Goal: Information Seeking & Learning: Compare options

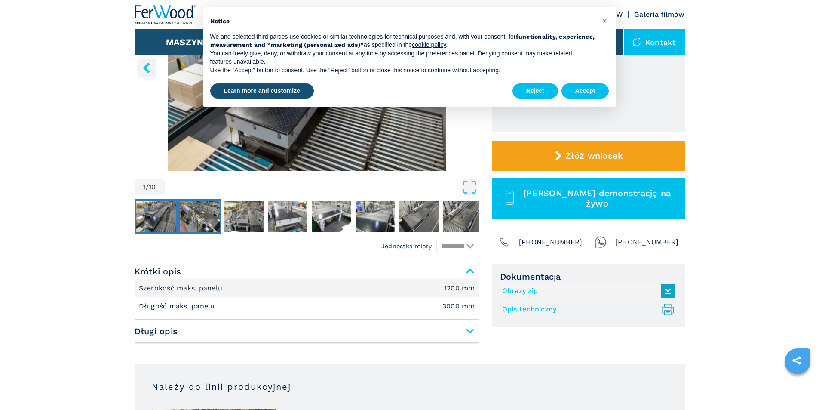
click at [196, 208] on img "Go to Slide 2" at bounding box center [200, 216] width 40 height 31
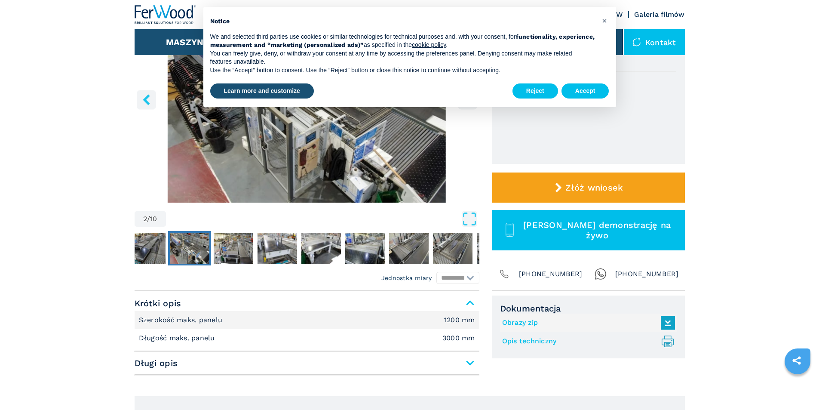
scroll to position [172, 0]
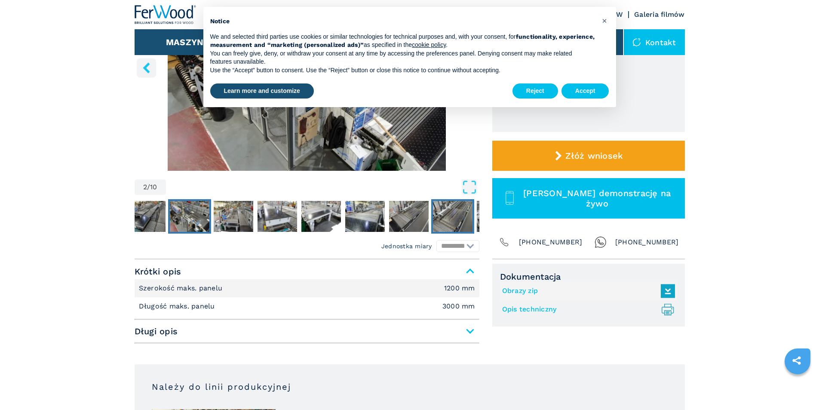
click at [462, 216] on img "Go to Slide 8" at bounding box center [453, 216] width 40 height 31
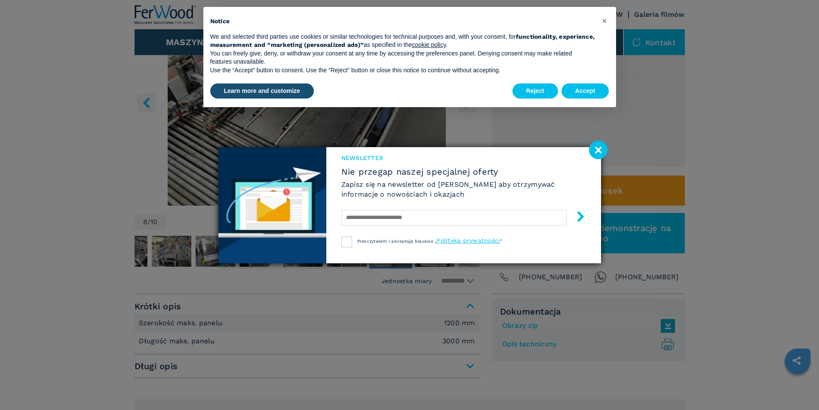
scroll to position [43, 0]
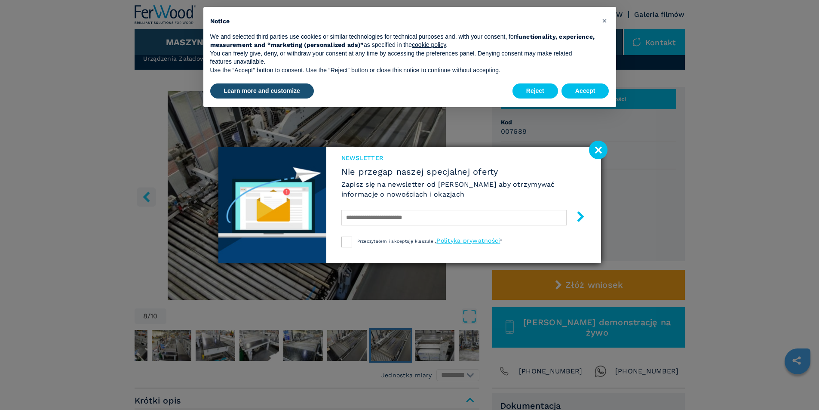
click at [597, 154] on image at bounding box center [598, 150] width 18 height 18
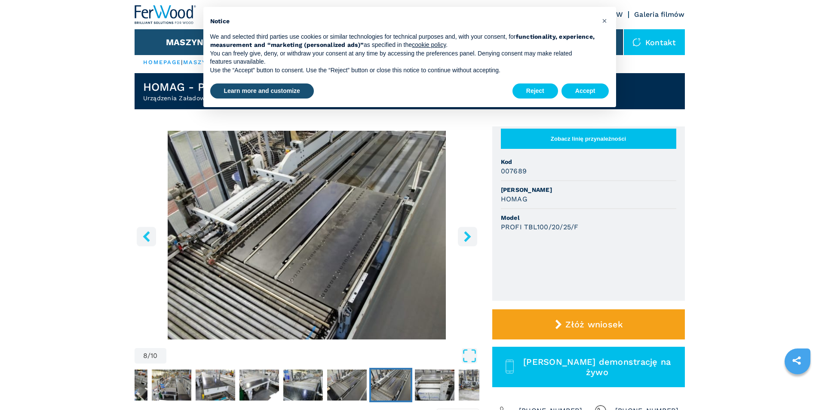
scroll to position [0, 0]
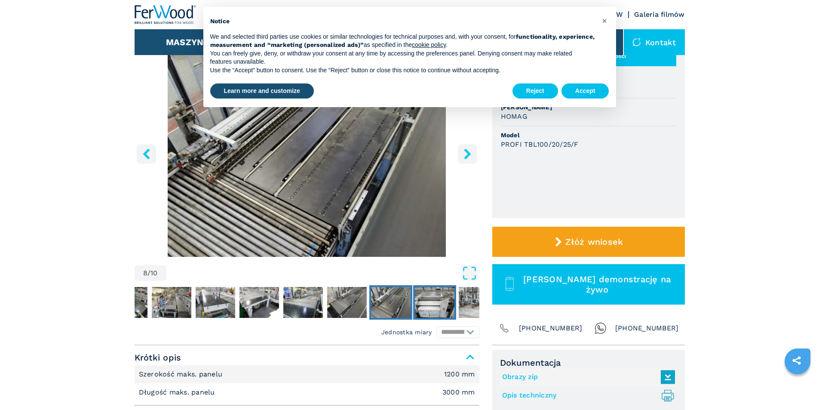
click at [434, 292] on img "Go to Slide 9" at bounding box center [435, 302] width 40 height 31
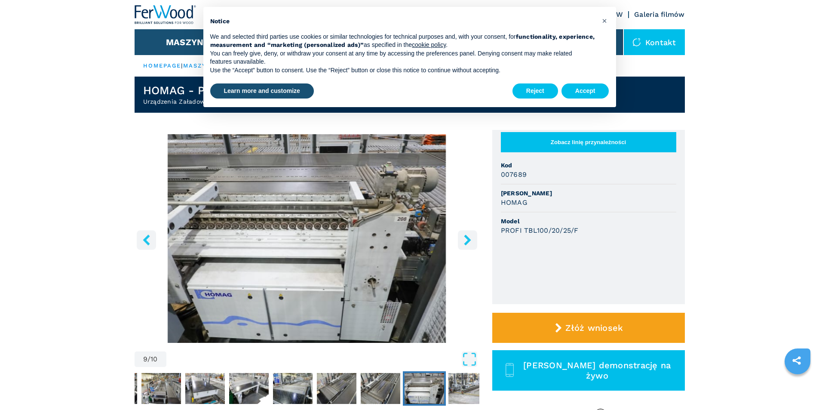
click at [142, 96] on header "HOMAG - PROFI TBL100/20/25/F Urządzenia Załadowcze" at bounding box center [410, 94] width 550 height 36
click at [538, 88] on button "Reject" at bounding box center [535, 90] width 46 height 15
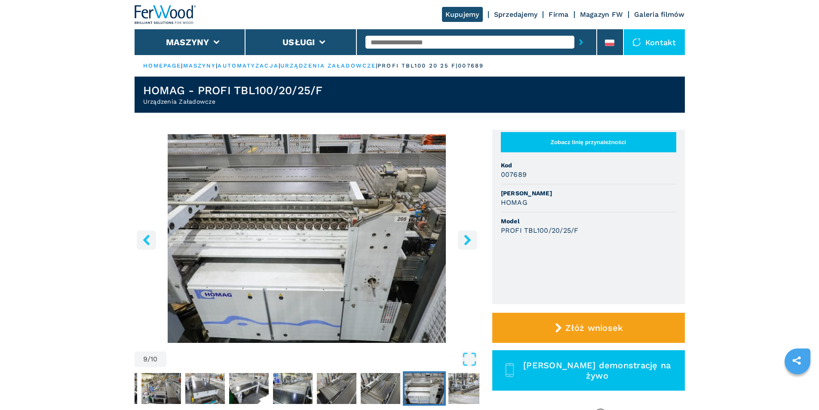
click at [364, 66] on link "urządzenia załadowcze" at bounding box center [327, 65] width 95 height 6
click at [325, 65] on link "urządzenia załadowcze" at bounding box center [327, 65] width 95 height 6
click at [363, 65] on link "urządzenia załadowcze" at bounding box center [327, 65] width 95 height 6
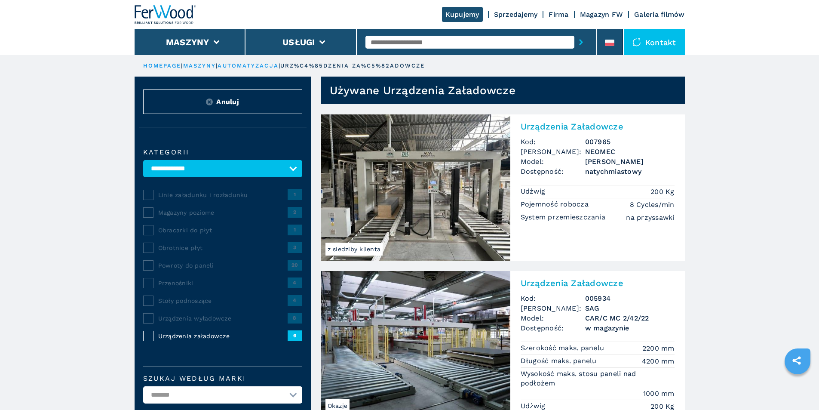
click at [420, 183] on img at bounding box center [415, 187] width 189 height 146
click at [422, 208] on img at bounding box center [415, 187] width 189 height 146
click at [503, 197] on img at bounding box center [415, 187] width 189 height 146
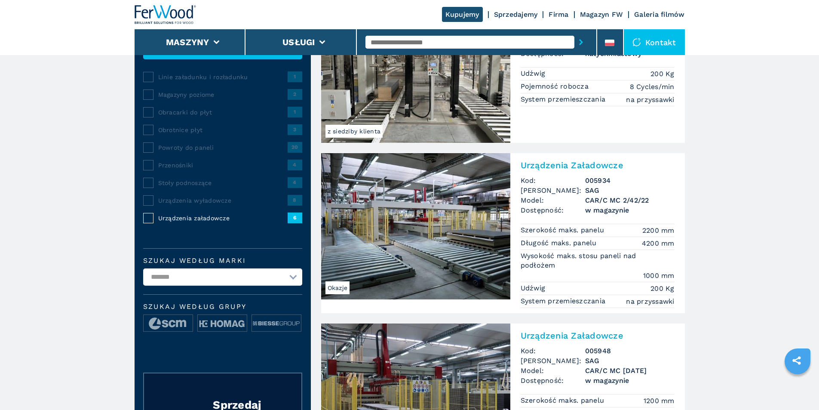
scroll to position [129, 0]
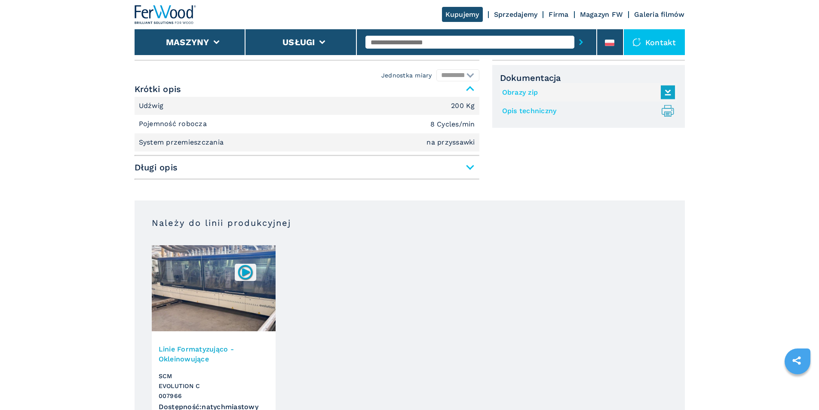
scroll to position [473, 0]
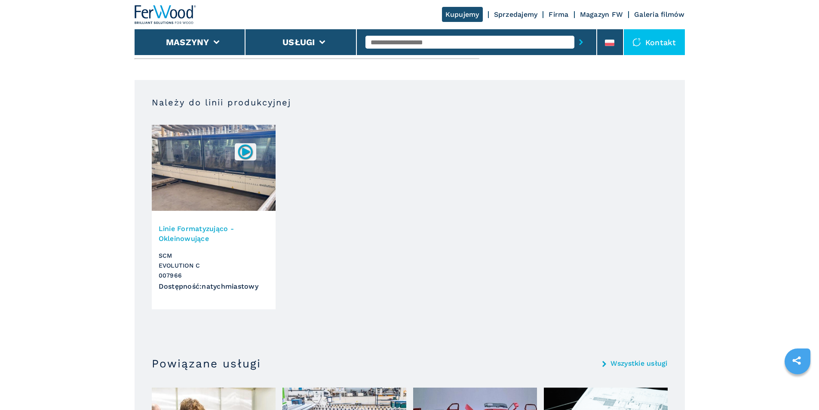
click at [249, 156] on img at bounding box center [245, 151] width 17 height 17
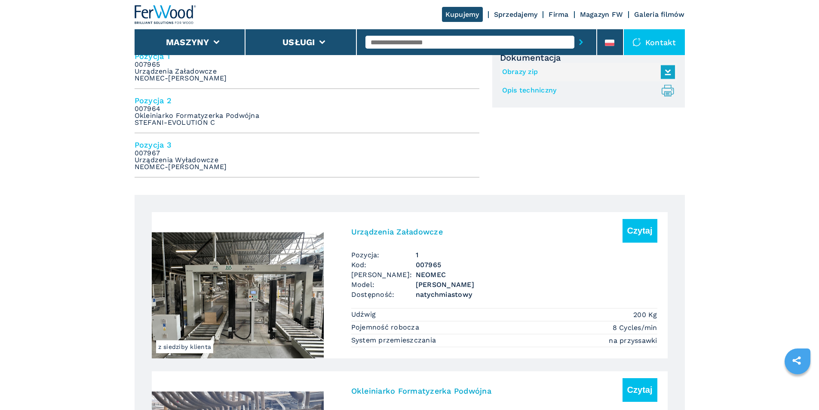
scroll to position [430, 0]
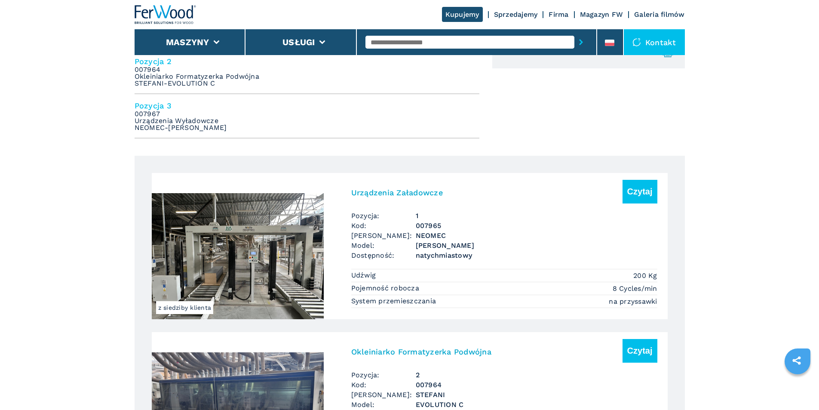
click at [184, 119] on em "007967 Urządzenia Wyładowcze NEOMEC-AXEL C" at bounding box center [181, 120] width 92 height 21
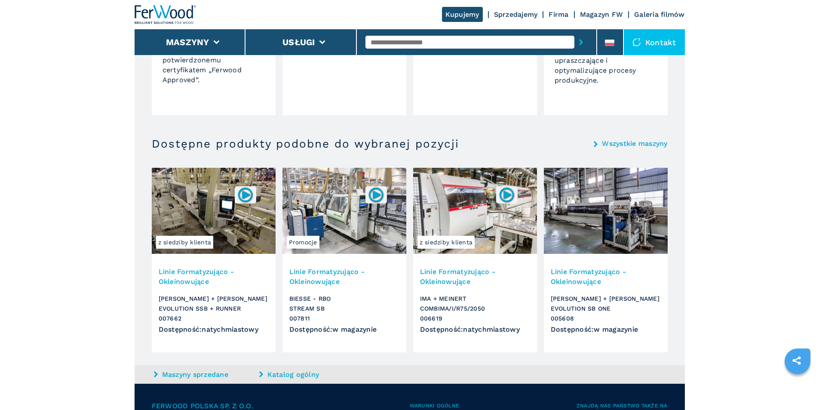
scroll to position [1332, 0]
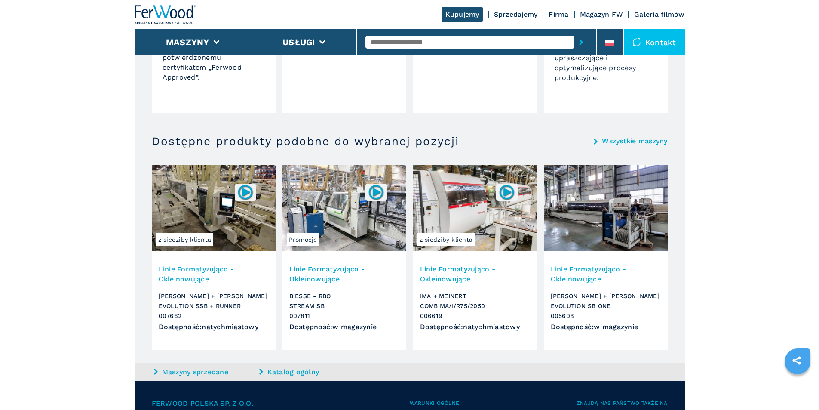
click at [197, 273] on h3 "Linie Formatyzująco - Okleinowujące" at bounding box center [214, 274] width 110 height 20
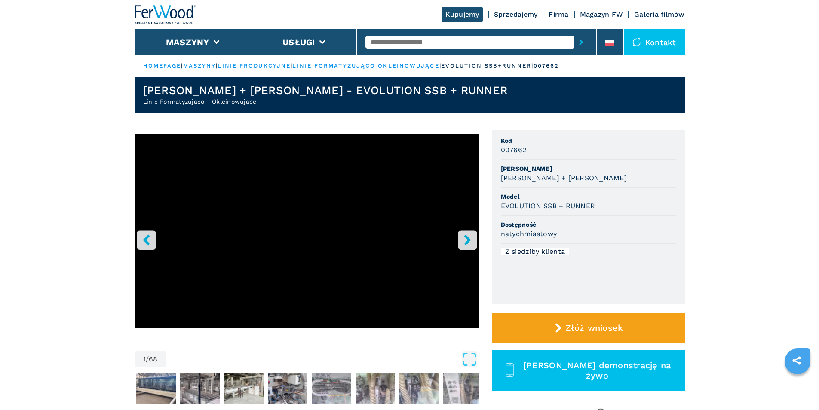
scroll to position [172, 0]
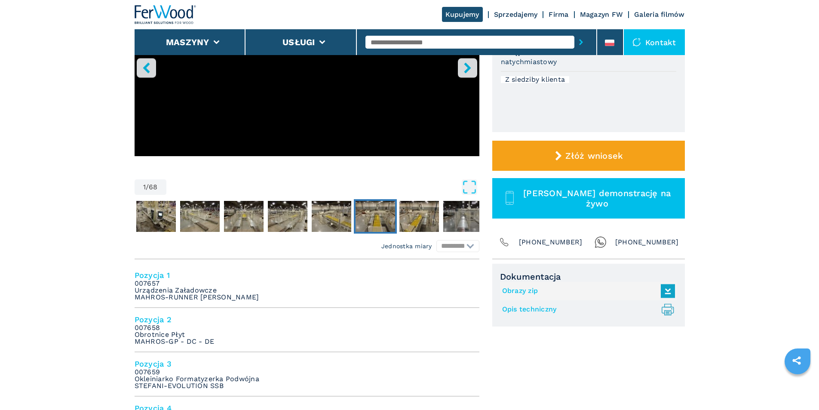
click at [366, 225] on img "Go to Slide 7" at bounding box center [375, 216] width 40 height 31
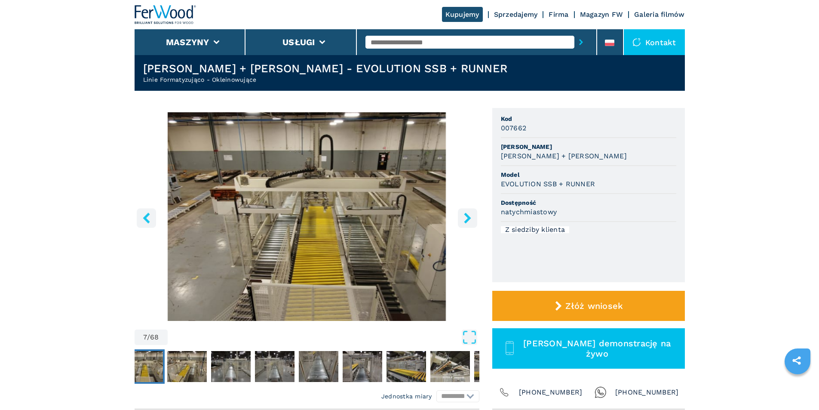
scroll to position [129, 0]
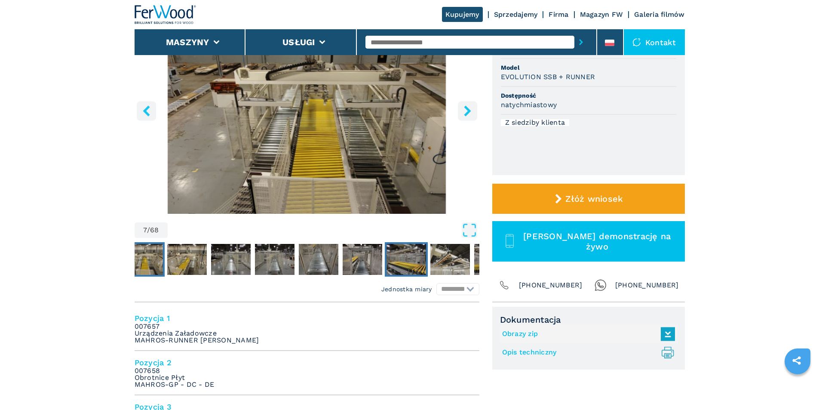
click at [413, 261] on img "Go to Slide 13" at bounding box center [406, 259] width 40 height 31
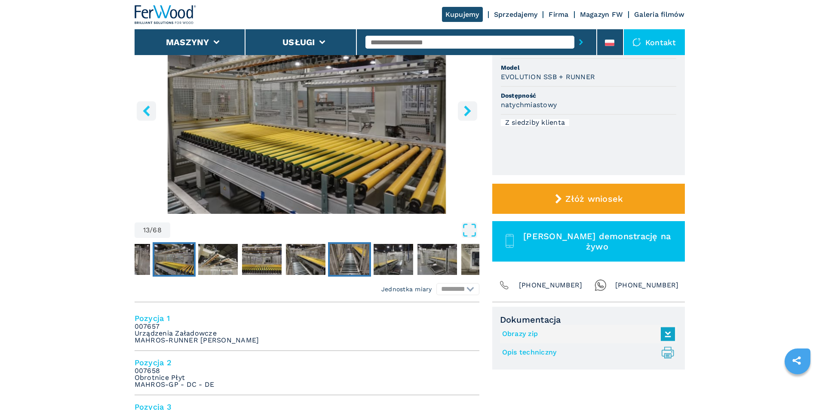
click at [353, 260] on img "Go to Slide 17" at bounding box center [350, 259] width 40 height 31
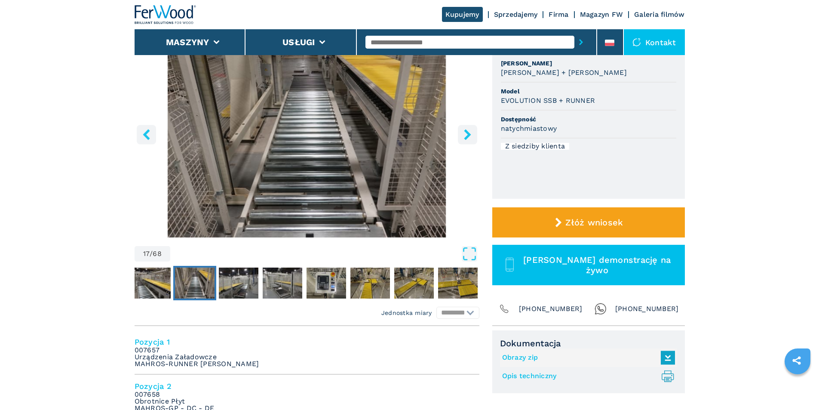
scroll to position [43, 0]
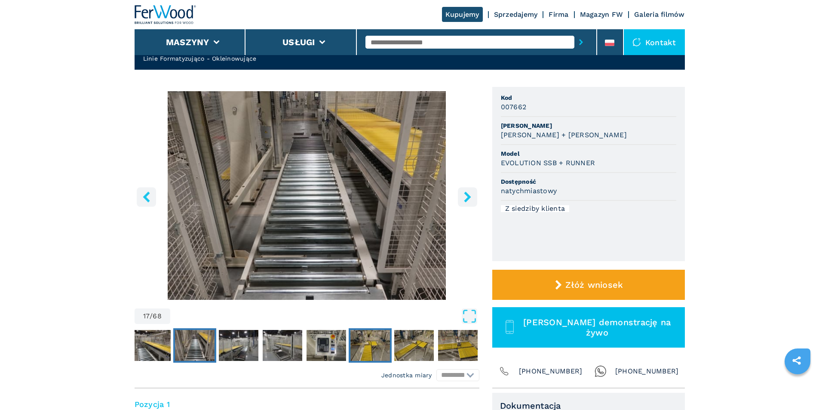
click at [389, 339] on img "Go to Slide 21" at bounding box center [370, 345] width 40 height 31
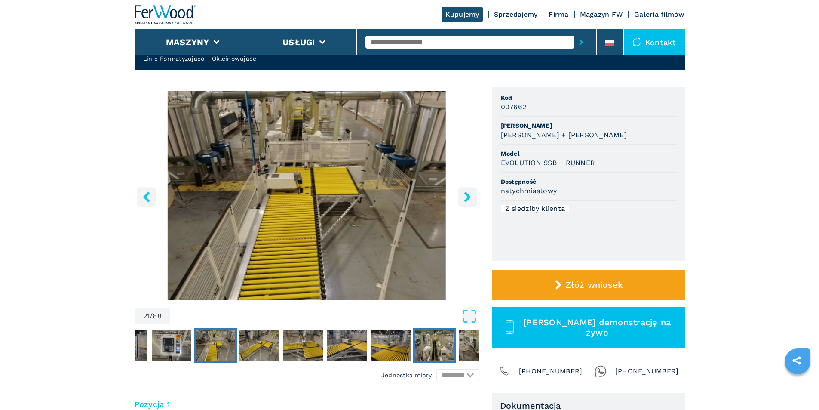
click at [425, 333] on img "Go to Slide 26" at bounding box center [435, 345] width 40 height 31
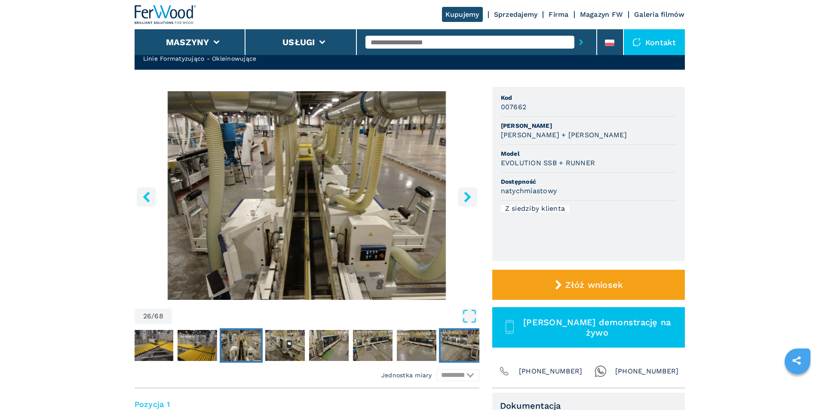
click at [461, 346] on img "Go to Slide 31" at bounding box center [460, 345] width 40 height 31
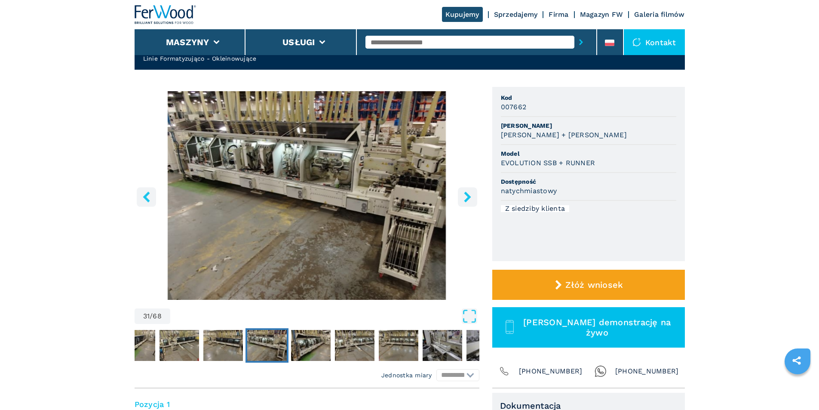
scroll to position [1, 0]
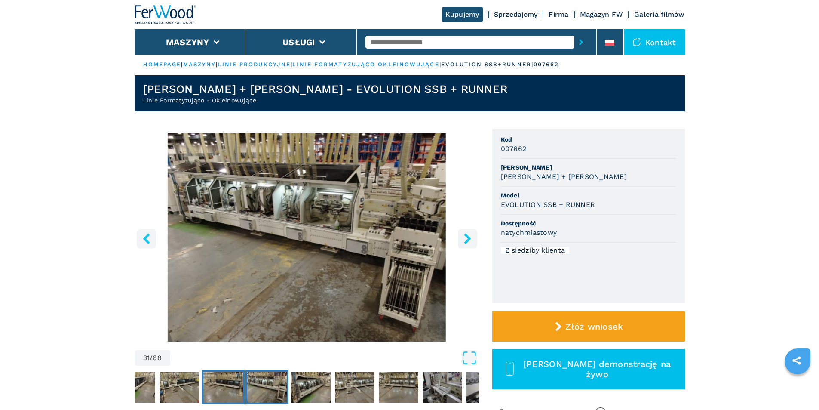
click at [238, 351] on div "31 / 68" at bounding box center [307, 269] width 345 height 273
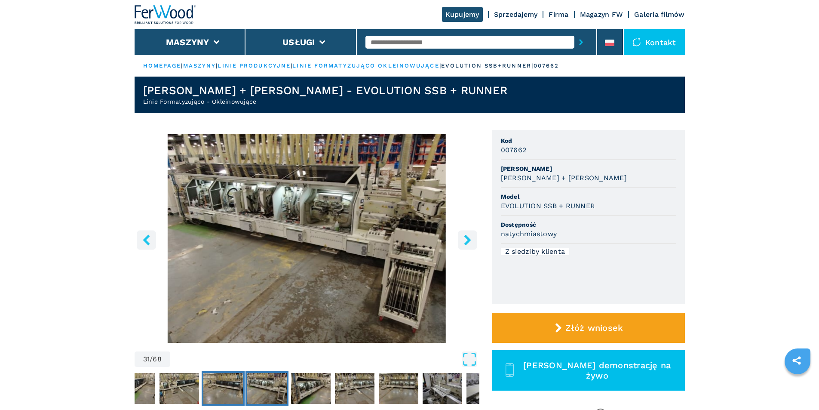
click at [222, 384] on img "Go to Slide 30" at bounding box center [223, 388] width 40 height 31
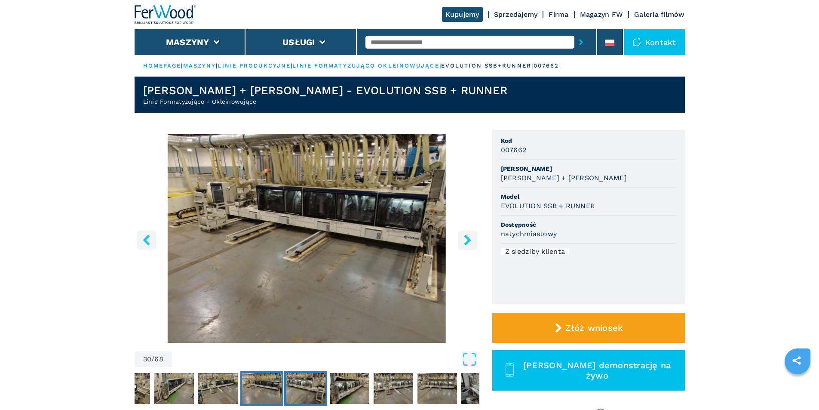
click at [315, 379] on img "Go to Slide 31" at bounding box center [306, 388] width 40 height 31
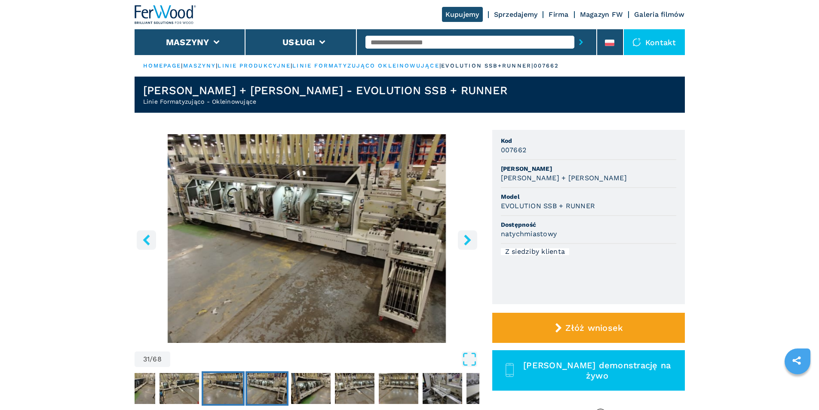
click at [233, 385] on img "Go to Slide 30" at bounding box center [223, 388] width 40 height 31
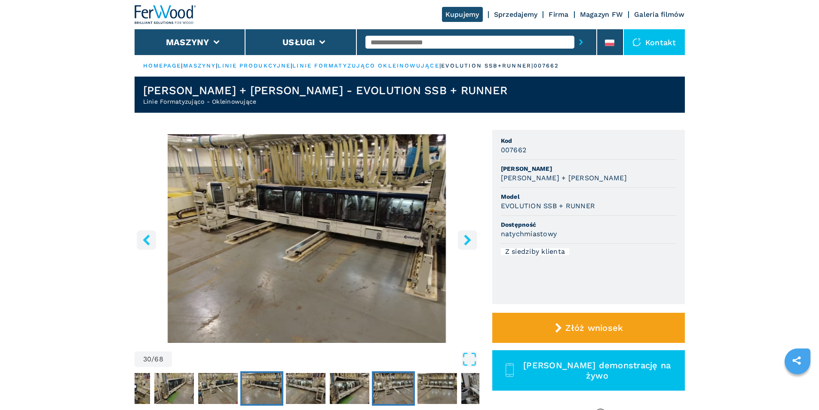
click at [401, 380] on img "Go to Slide 33" at bounding box center [393, 388] width 40 height 31
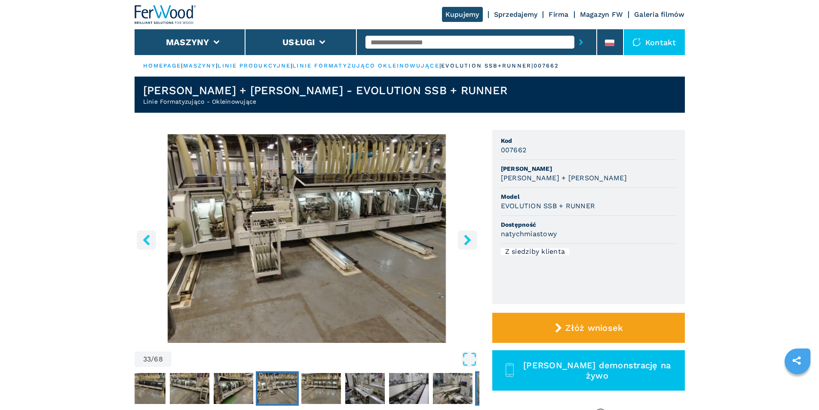
click at [477, 388] on img "Go to Slide 38" at bounding box center [497, 388] width 40 height 31
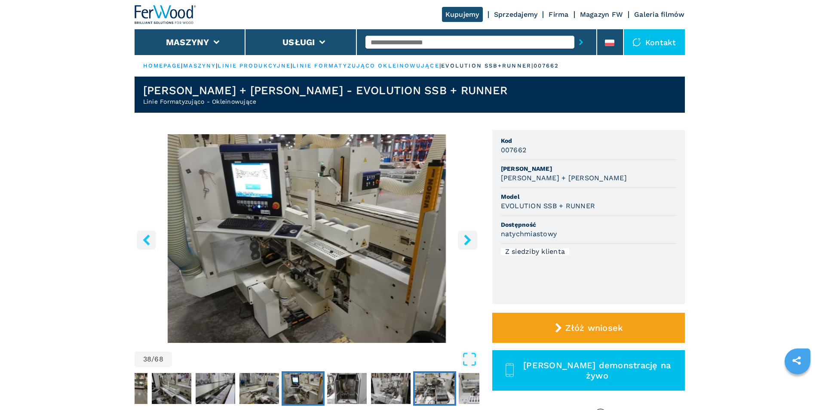
click at [444, 384] on img "Go to Slide 41" at bounding box center [435, 388] width 40 height 31
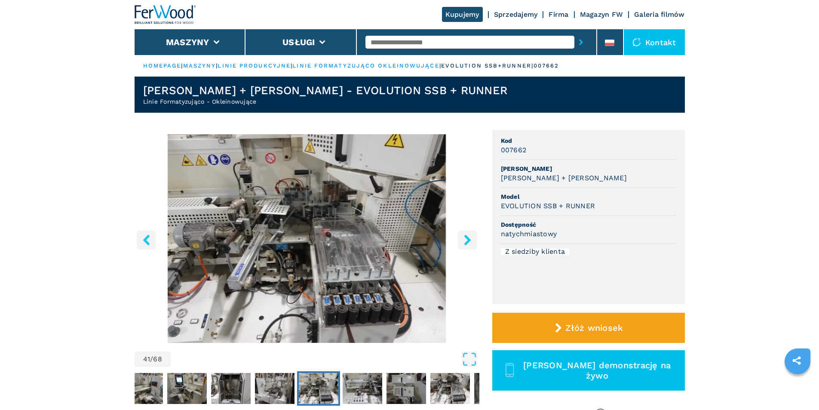
click at [480, 382] on div "**********" at bounding box center [410, 280] width 550 height 301
click at [475, 386] on img "Go to Slide 45" at bounding box center [494, 388] width 40 height 31
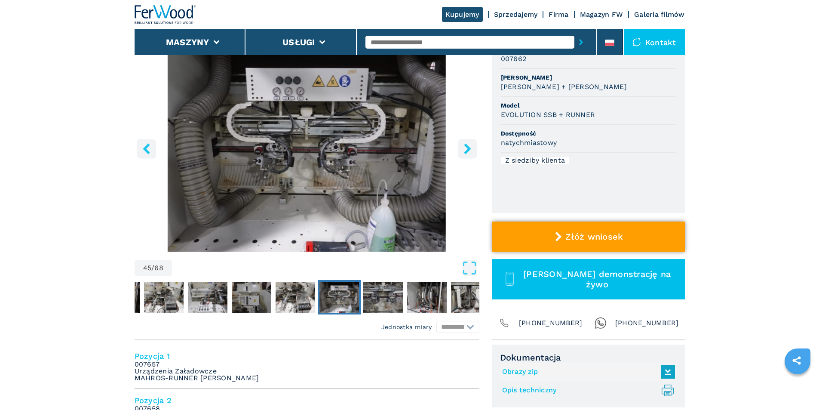
scroll to position [86, 0]
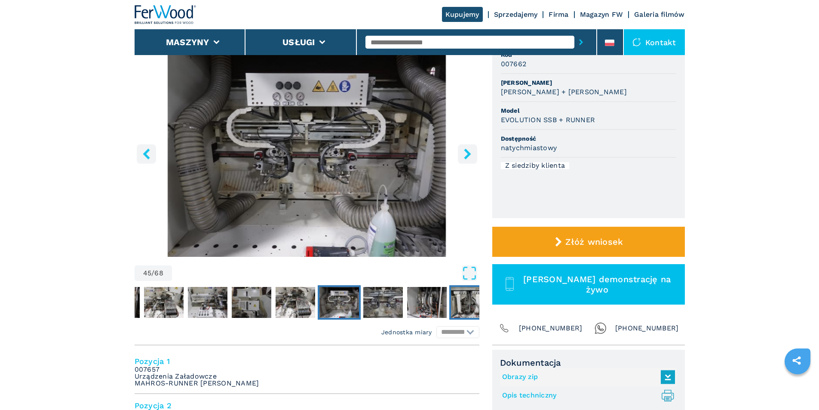
click at [451, 300] on img "Go to Slide 48" at bounding box center [471, 302] width 40 height 31
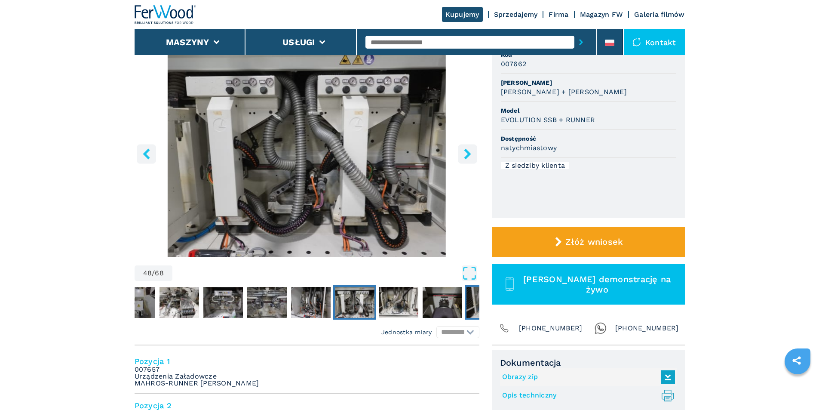
click at [475, 299] on img "Go to Slide 51" at bounding box center [486, 302] width 40 height 31
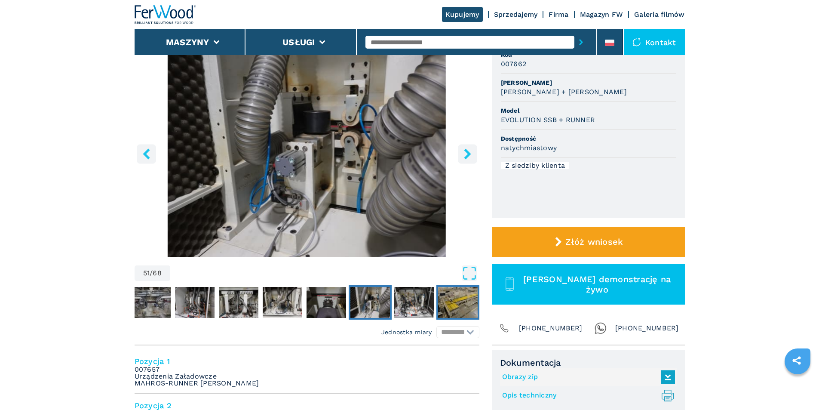
click at [461, 299] on img "Go to Slide 53" at bounding box center [458, 302] width 40 height 31
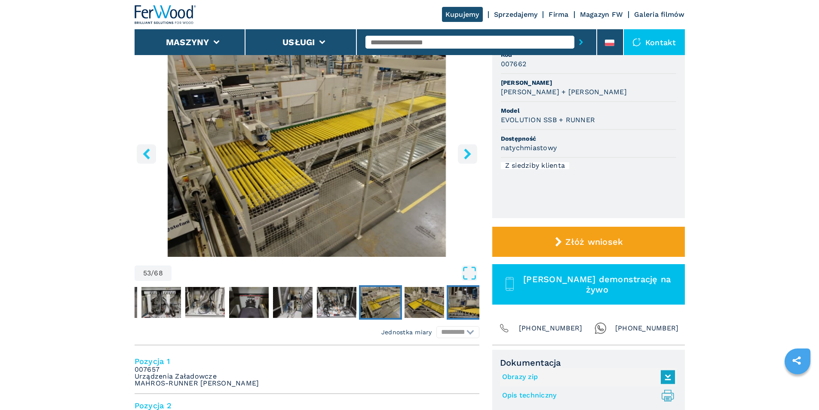
click at [467, 302] on img "Go to Slide 55" at bounding box center [468, 302] width 40 height 31
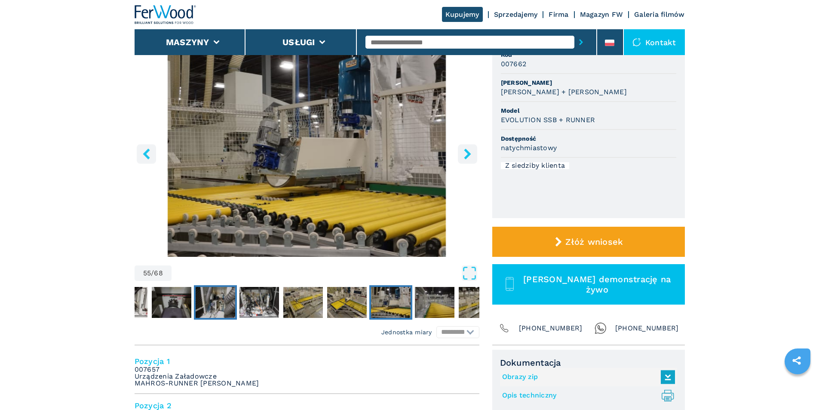
click at [208, 299] on img "Go to Slide 51" at bounding box center [216, 302] width 40 height 31
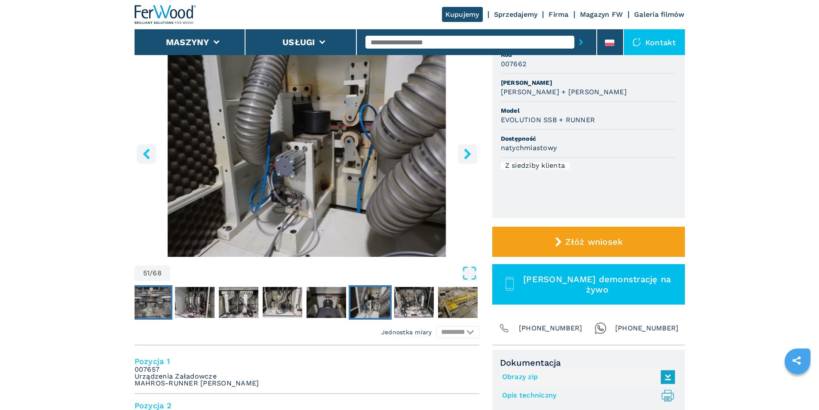
click at [159, 300] on img "Go to Slide 46" at bounding box center [151, 302] width 40 height 31
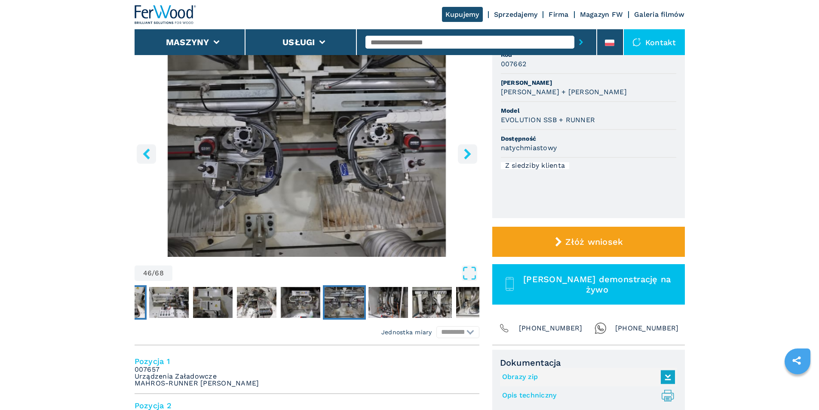
click at [138, 300] on img "Go to Slide 41" at bounding box center [125, 302] width 40 height 31
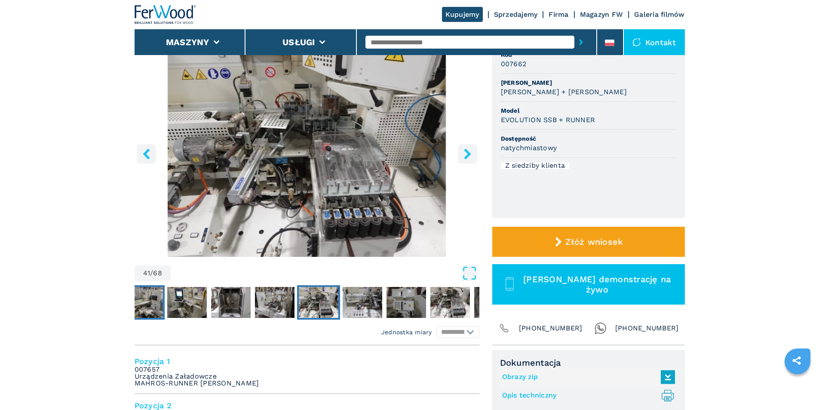
click at [155, 301] on img "Go to Slide 37" at bounding box center [143, 302] width 40 height 31
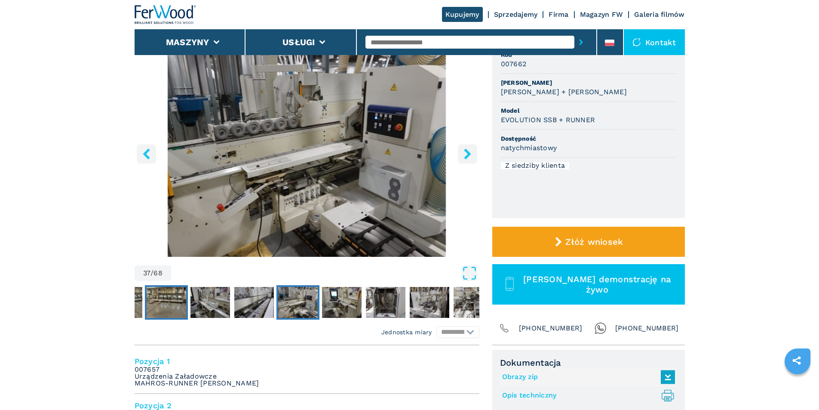
click at [186, 303] on img "Go to Slide 34" at bounding box center [167, 302] width 40 height 31
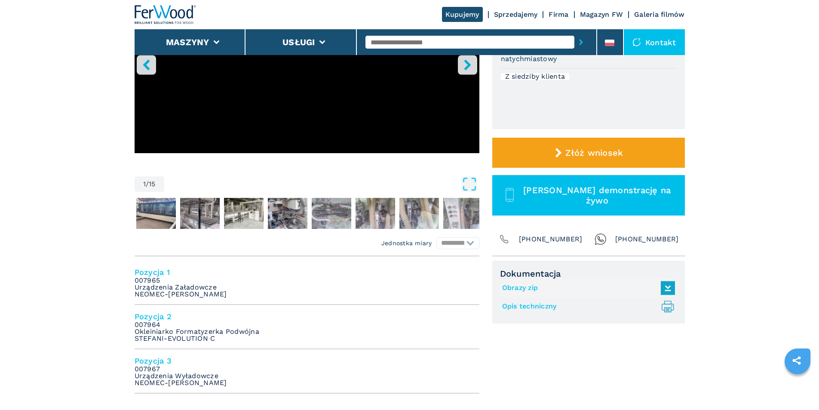
scroll to position [215, 0]
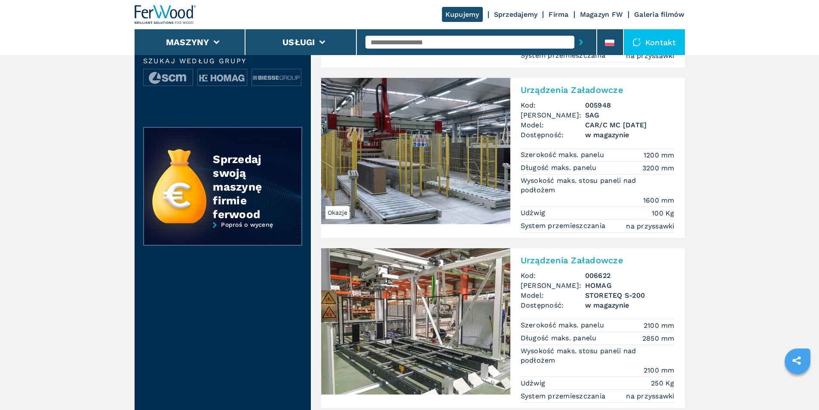
scroll to position [360, 0]
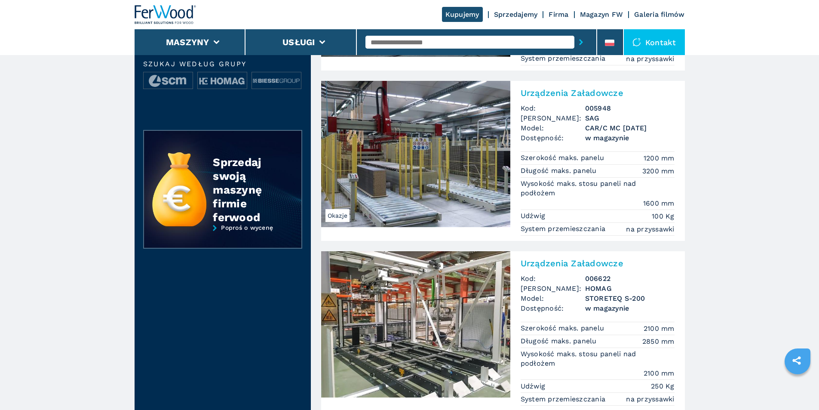
click at [410, 149] on img at bounding box center [415, 154] width 189 height 146
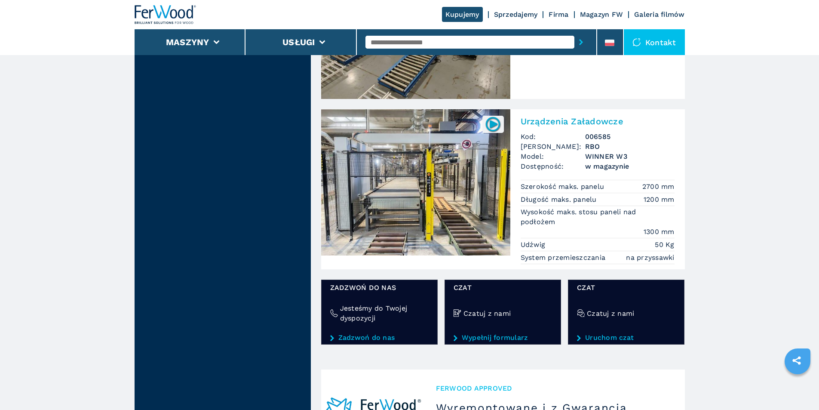
scroll to position [902, 0]
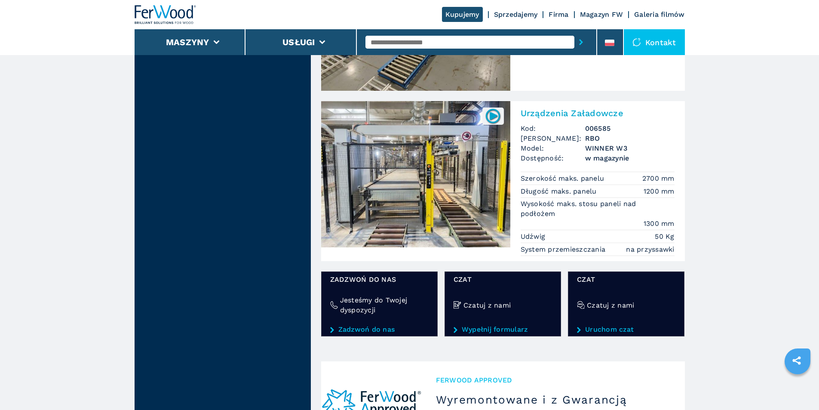
click at [390, 179] on img at bounding box center [415, 174] width 189 height 146
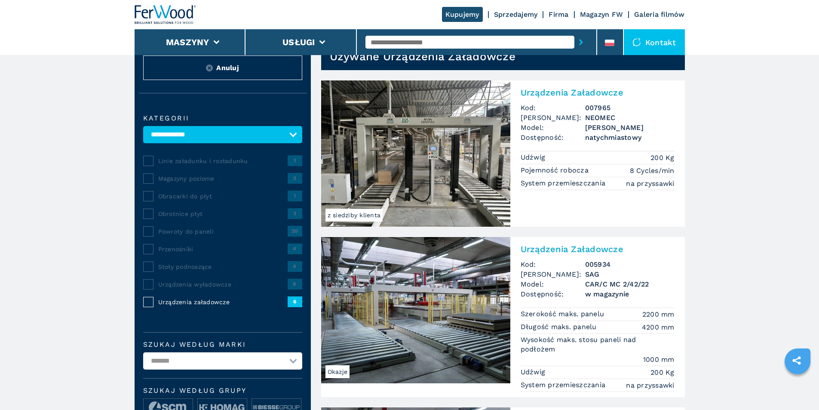
scroll to position [172, 0]
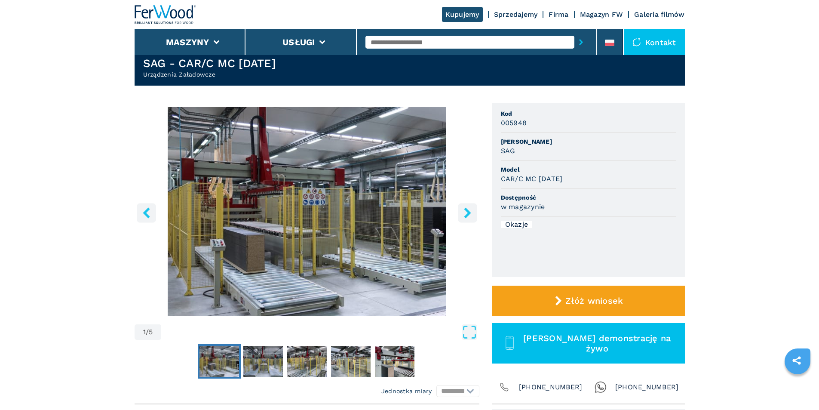
scroll to position [129, 0]
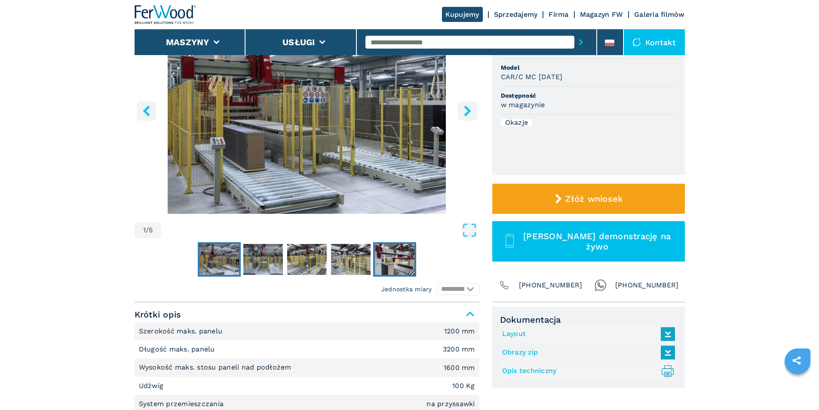
click at [390, 263] on img "Go to Slide 5" at bounding box center [395, 259] width 40 height 31
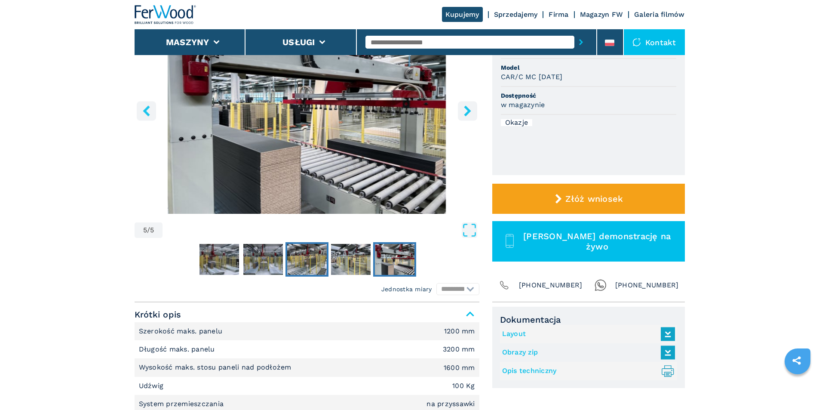
click at [291, 257] on img "Go to Slide 3" at bounding box center [307, 259] width 40 height 31
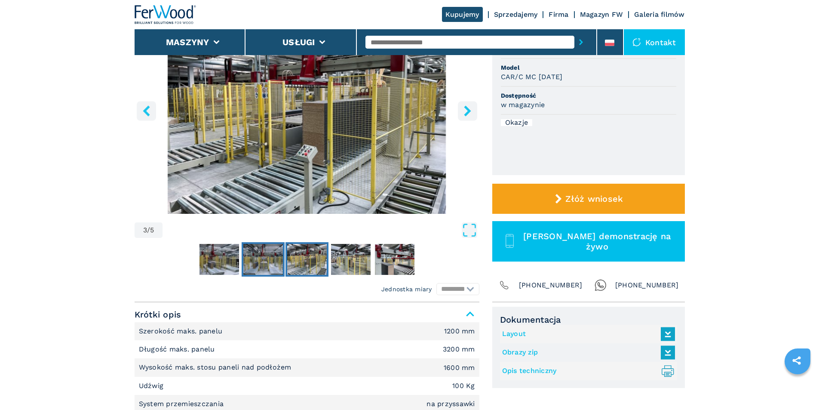
click at [248, 261] on img "Go to Slide 2" at bounding box center [263, 259] width 40 height 31
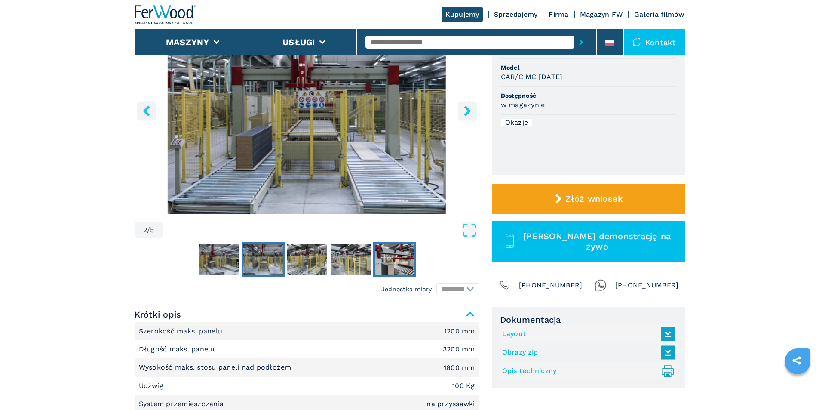
click at [385, 263] on img "Go to Slide 5" at bounding box center [395, 259] width 40 height 31
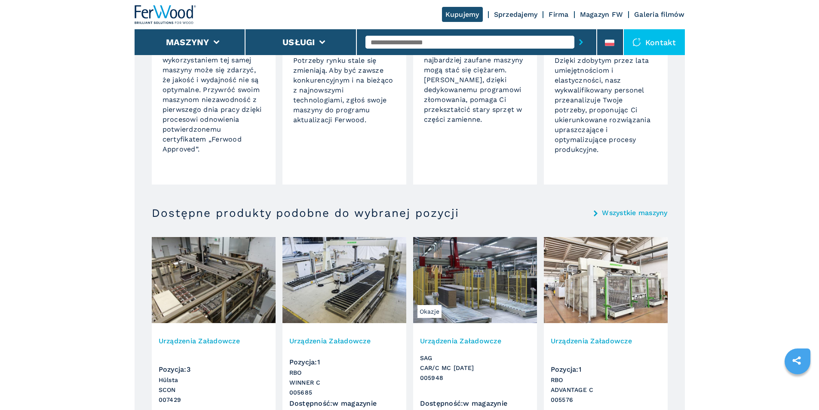
scroll to position [816, 0]
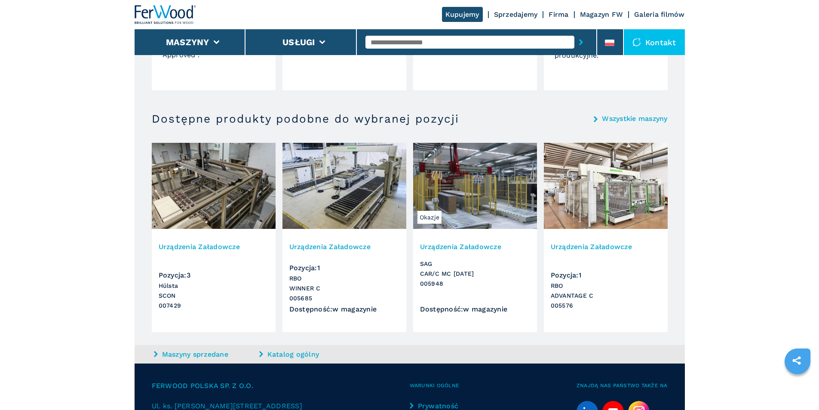
click at [606, 181] on img at bounding box center [606, 186] width 124 height 86
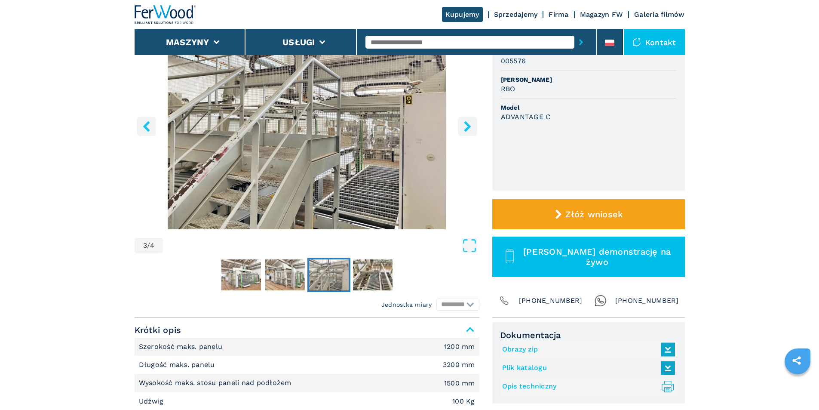
scroll to position [86, 0]
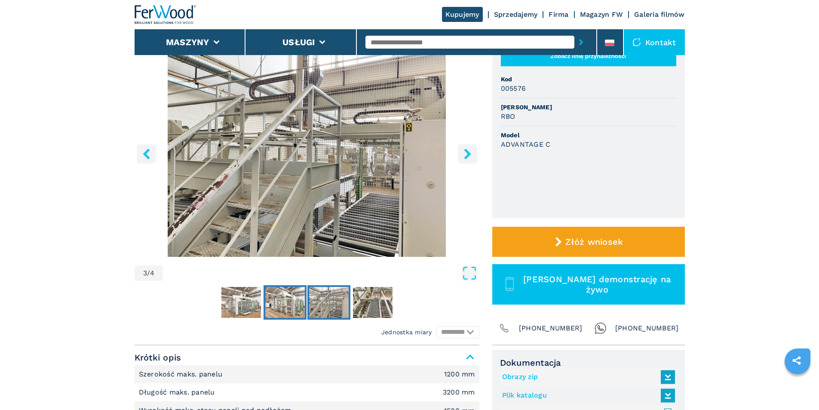
click at [289, 297] on img "Go to Slide 2" at bounding box center [285, 302] width 40 height 31
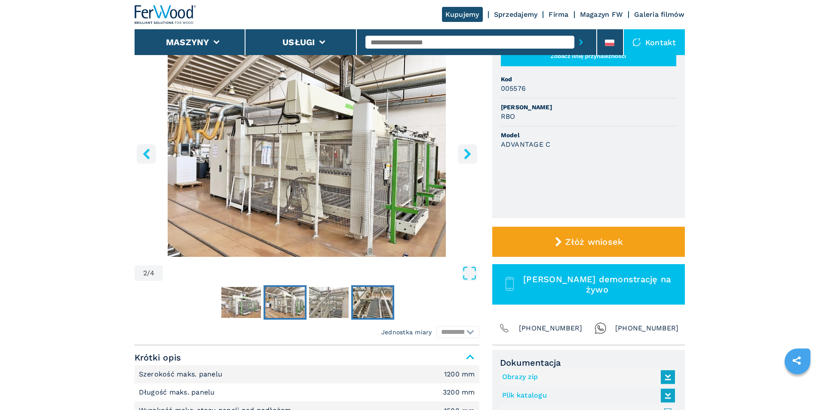
click at [384, 292] on img "Go to Slide 4" at bounding box center [373, 302] width 40 height 31
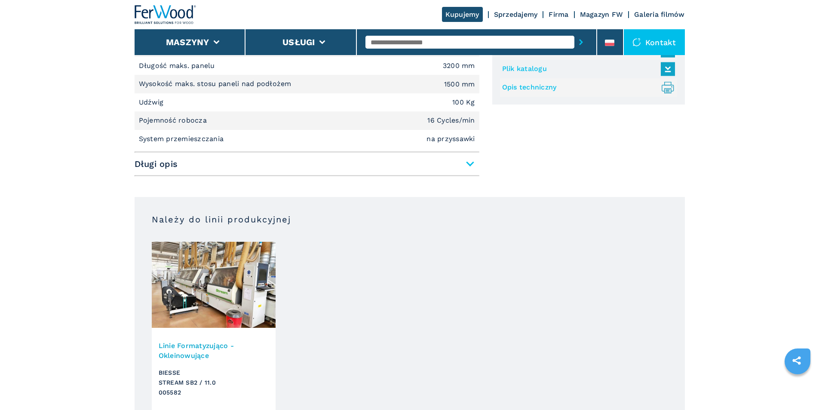
scroll to position [516, 0]
